Goal: Information Seeking & Learning: Learn about a topic

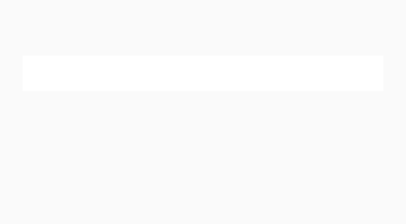
click at [35, 21] on link "[PERSON_NAME] Centre for Law" at bounding box center [44, 19] width 62 height 27
click at [70, 10] on link "[PERSON_NAME] Centre for Law" at bounding box center [44, 19] width 62 height 27
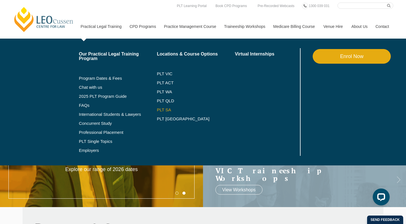
click at [159, 110] on link "PLT SA" at bounding box center [196, 110] width 78 height 5
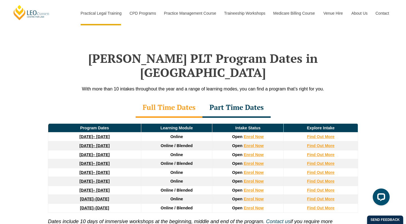
scroll to position [743, 0]
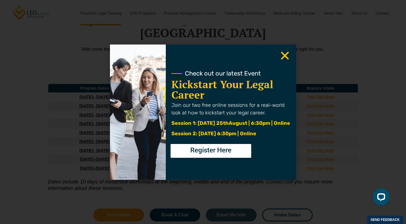
click at [286, 56] on use "Close" at bounding box center [285, 56] width 8 height 8
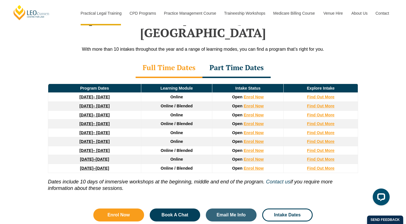
drag, startPoint x: 56, startPoint y: 135, endPoint x: 137, endPoint y: 136, distance: 81.0
click at [137, 146] on td "3 August 2026 – 18 December 2026" at bounding box center [94, 150] width 93 height 9
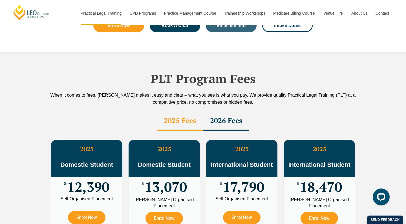
scroll to position [960, 0]
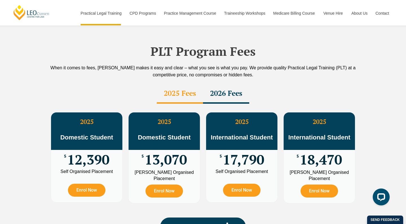
click at [223, 84] on div "2026 Fees" at bounding box center [226, 94] width 46 height 20
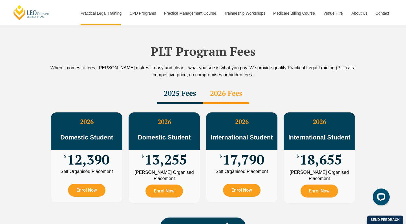
click at [187, 84] on div "2025 Fees" at bounding box center [180, 94] width 46 height 20
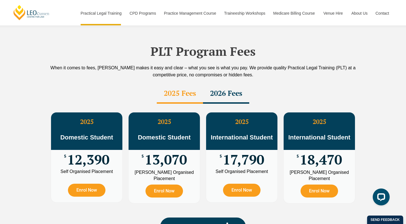
click at [217, 84] on div "2026 Fees" at bounding box center [226, 94] width 46 height 20
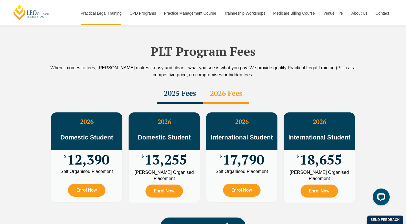
click at [185, 84] on div "2025 Fees" at bounding box center [180, 94] width 46 height 20
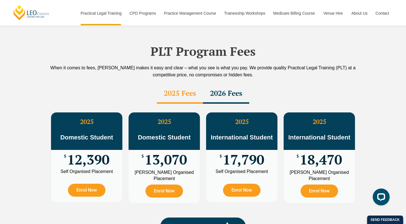
click at [221, 84] on div "2026 Fees" at bounding box center [226, 94] width 46 height 20
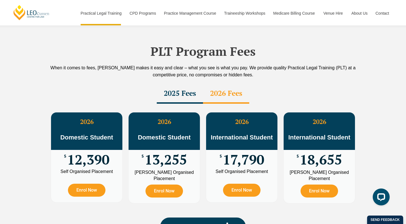
click at [183, 84] on div "2025 Fees" at bounding box center [180, 94] width 46 height 20
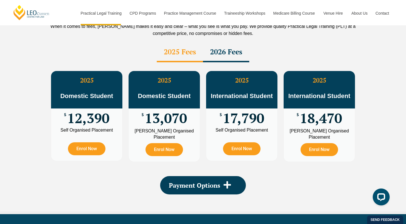
scroll to position [1025, 0]
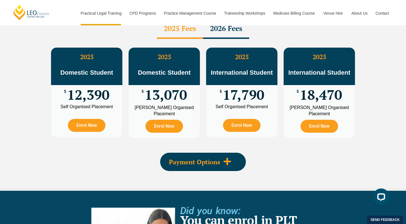
click at [224, 157] on icon at bounding box center [227, 161] width 8 height 8
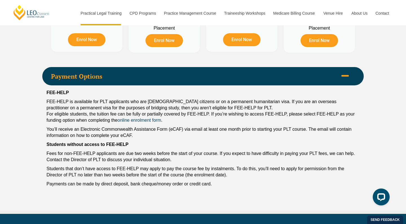
scroll to position [1107, 0]
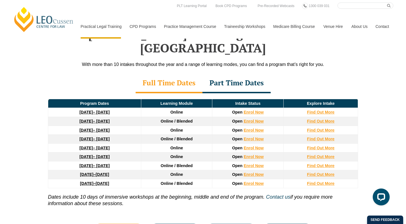
click at [249, 74] on div "Part Time Dates" at bounding box center [237, 84] width 68 height 20
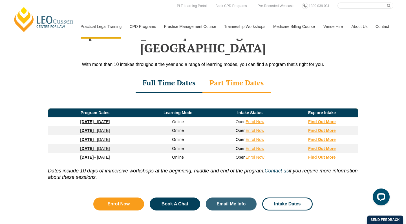
click at [155, 74] on div "Full Time Dates" at bounding box center [169, 84] width 67 height 20
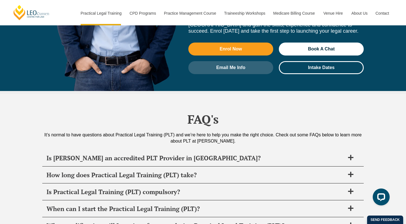
scroll to position [2602, 0]
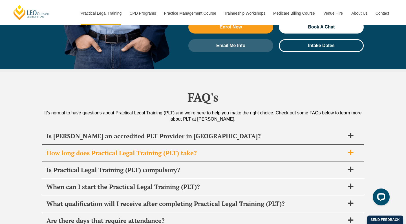
click at [62, 149] on span "How long does Practical Legal Training (PLT) take?" at bounding box center [196, 153] width 298 height 8
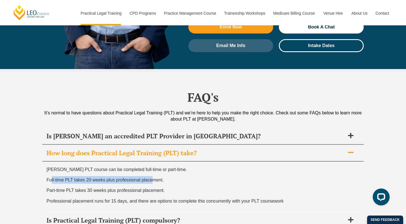
drag, startPoint x: 52, startPoint y: 142, endPoint x: 154, endPoint y: 143, distance: 102.7
click at [154, 178] on span "Full-time PLT takes 20 weeks plus professional placement." at bounding box center [105, 180] width 117 height 5
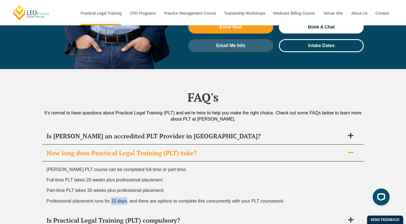
drag, startPoint x: 111, startPoint y: 162, endPoint x: 126, endPoint y: 162, distance: 15.0
click at [126, 199] on span "Professional placement runs for 15 days, and there are options to complete this…" at bounding box center [165, 201] width 237 height 5
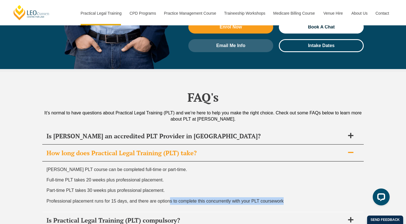
drag, startPoint x: 171, startPoint y: 163, endPoint x: 281, endPoint y: 167, distance: 110.4
click at [281, 167] on div "[PERSON_NAME] PLT course can be completed full-time or part-time. Full-time PLT…" at bounding box center [203, 187] width 322 height 51
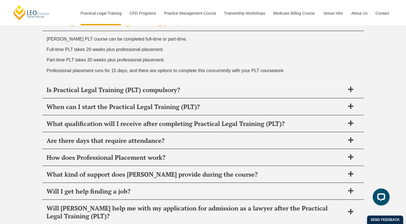
scroll to position [2733, 0]
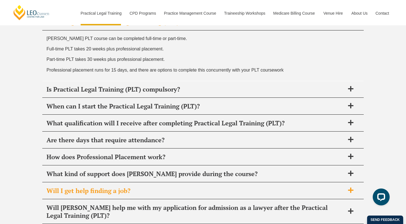
click at [65, 187] on span "Will I get help finding a job?" at bounding box center [196, 191] width 298 height 8
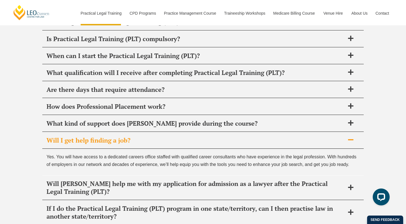
click at [66, 132] on div "Will I get help finding a job?" at bounding box center [203, 140] width 322 height 17
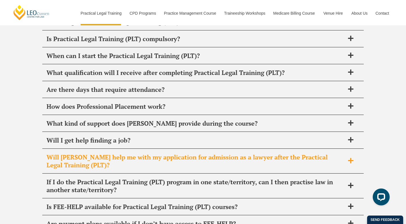
click at [61, 153] on span "Will [PERSON_NAME] help me with my application for admission as a lawyer after …" at bounding box center [196, 161] width 298 height 16
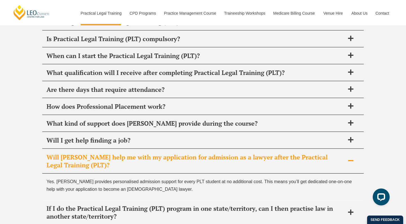
click at [61, 153] on span "Will [PERSON_NAME] help me with my application for admission as a lawyer after …" at bounding box center [196, 161] width 298 height 16
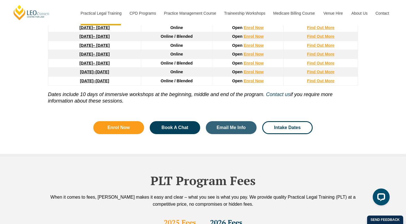
scroll to position [725, 0]
